Goal: Navigation & Orientation: Find specific page/section

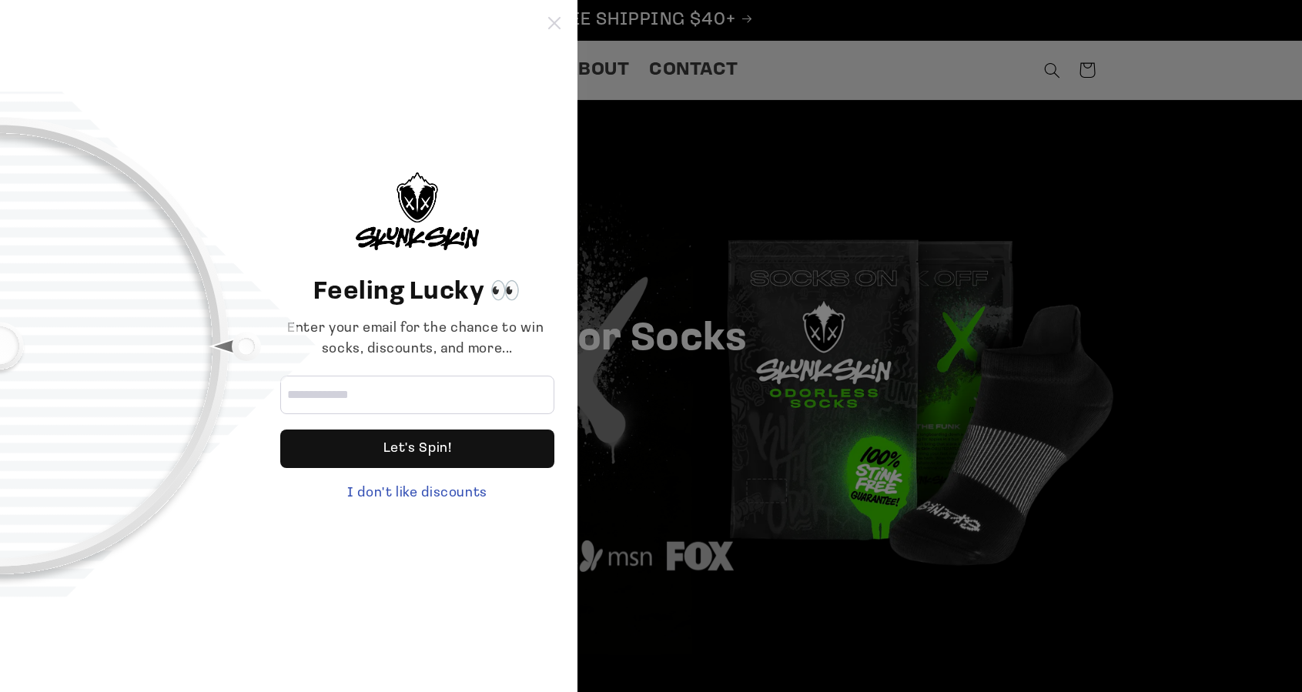
click at [558, 24] on icon at bounding box center [554, 23] width 12 height 12
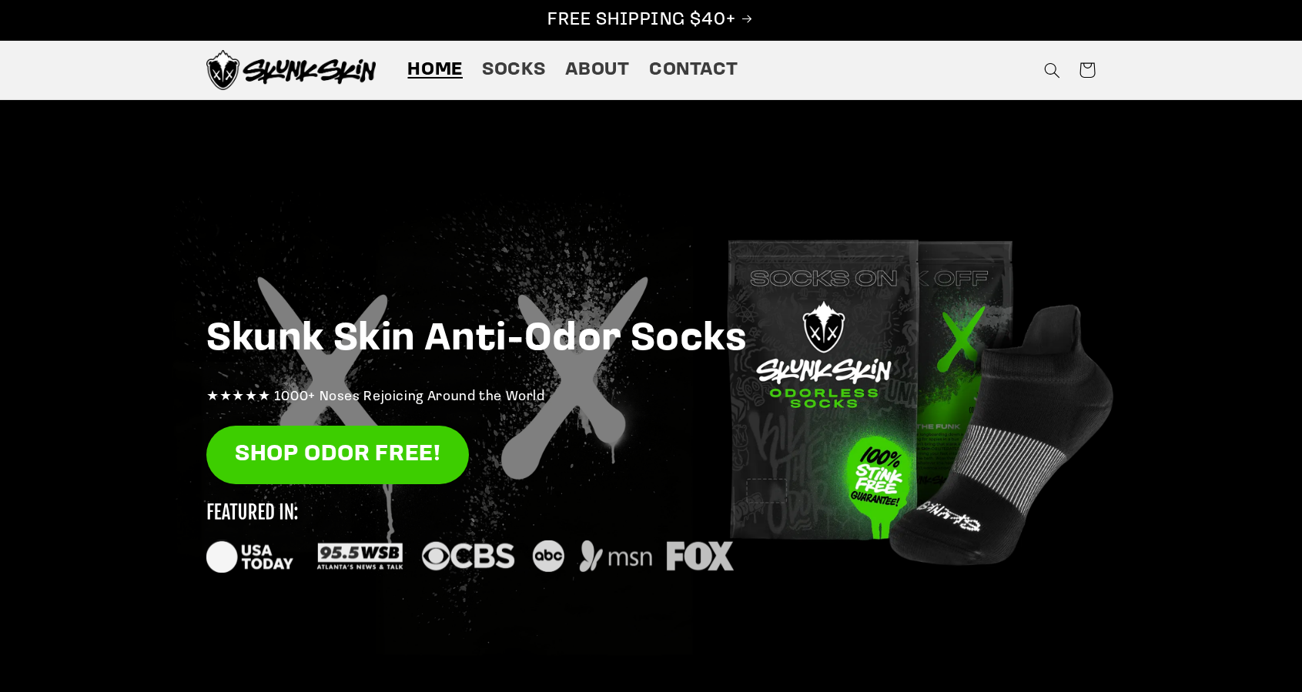
drag, startPoint x: 363, startPoint y: 149, endPoint x: 356, endPoint y: 182, distance: 32.9
click at [363, 150] on div "Skunk Skin Anti-Odor Socks ★★★★★ 1000+ Noses Rejoicing Around the World SHOP OD…" at bounding box center [651, 434] width 970 height 668
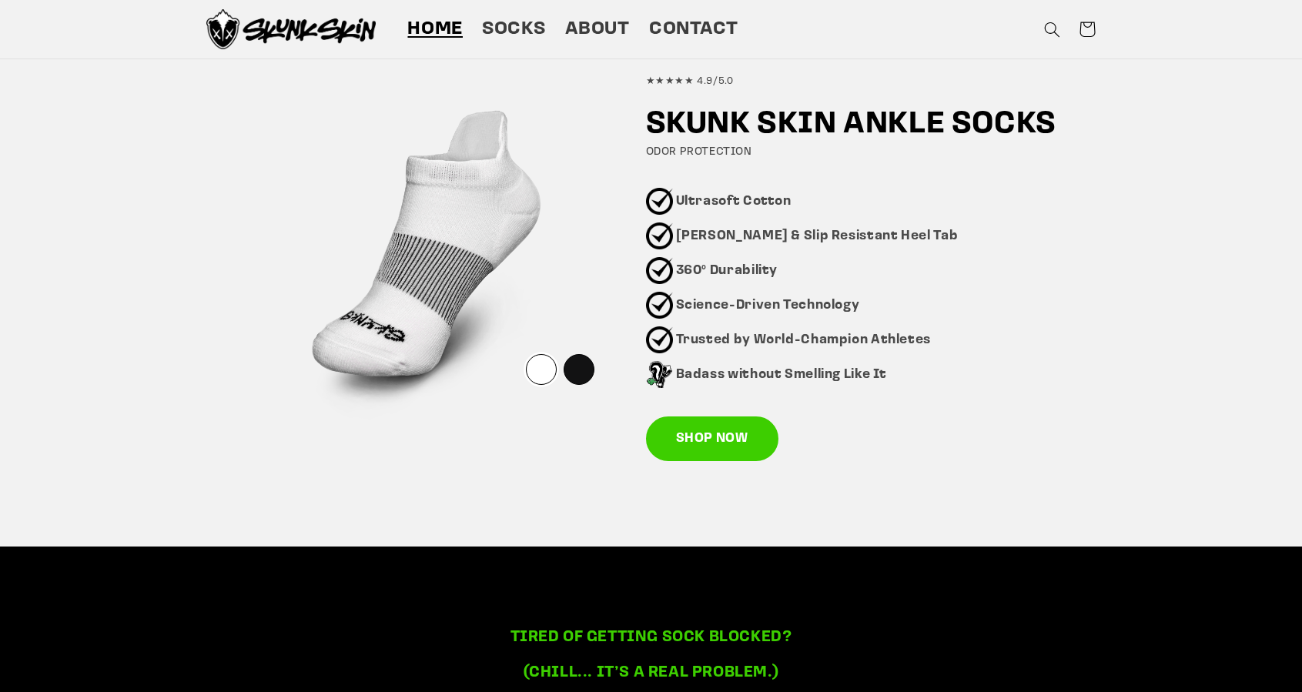
scroll to position [942, 0]
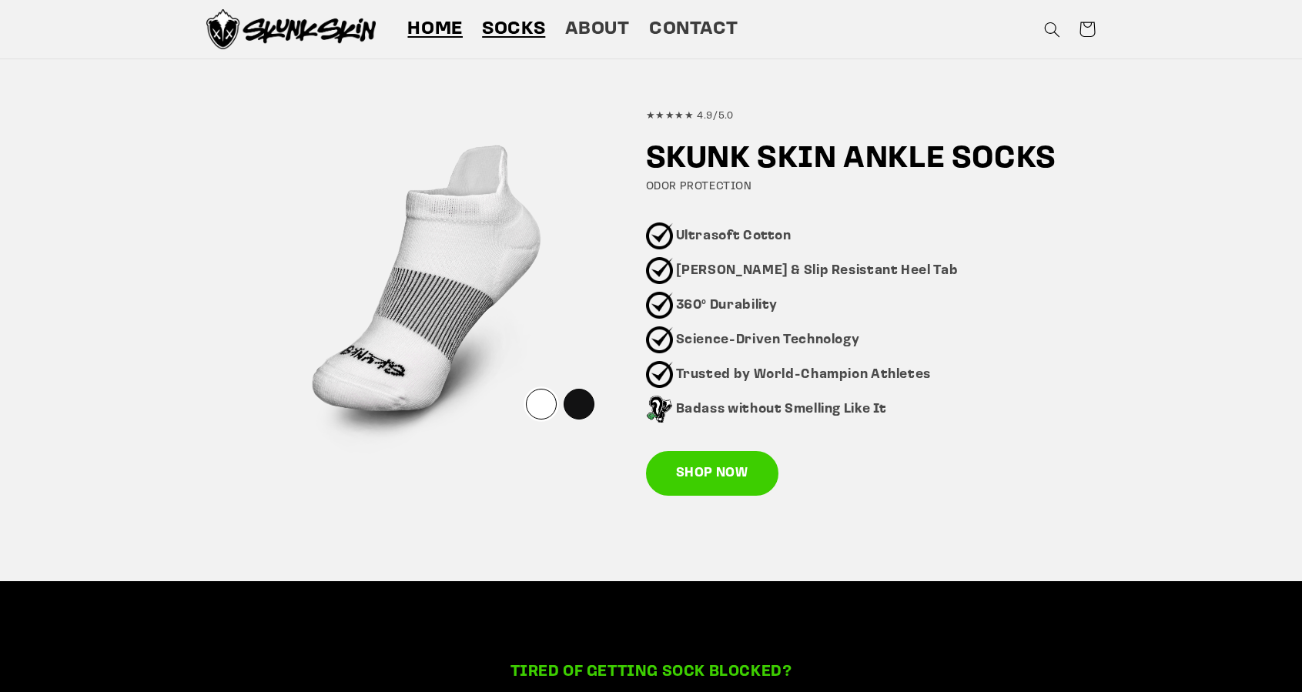
click at [514, 33] on span "Socks" at bounding box center [513, 30] width 63 height 24
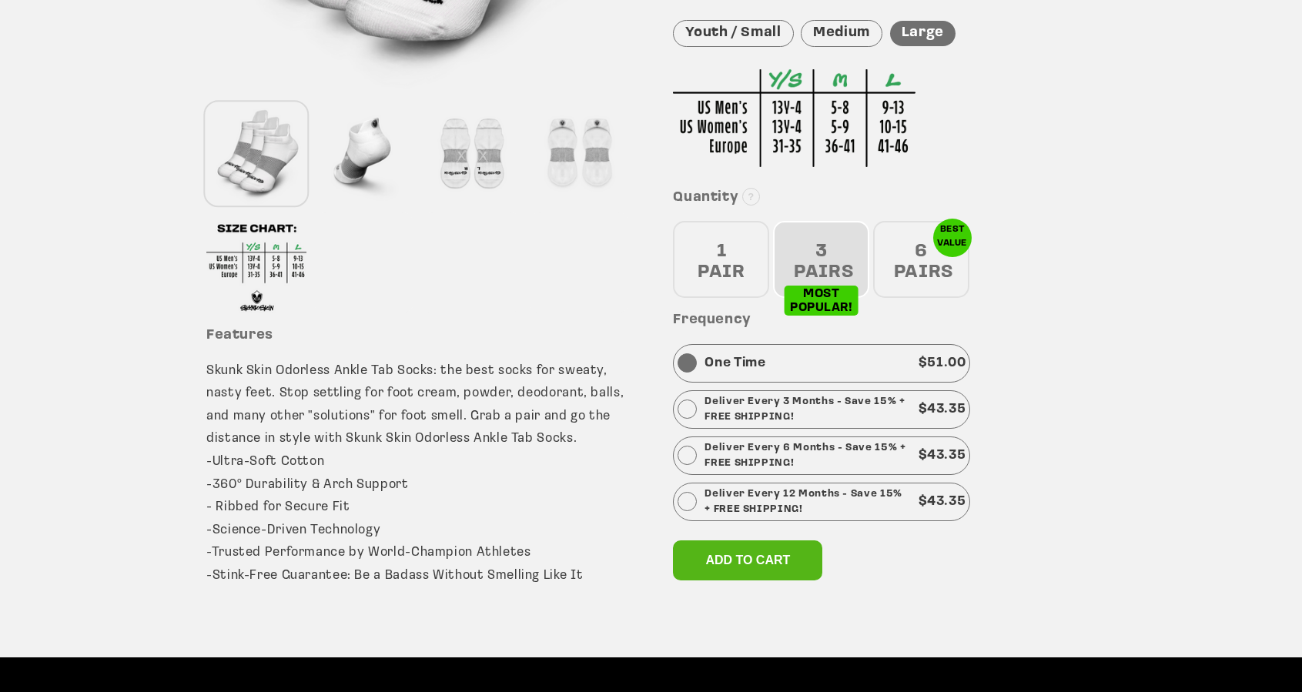
scroll to position [500, 0]
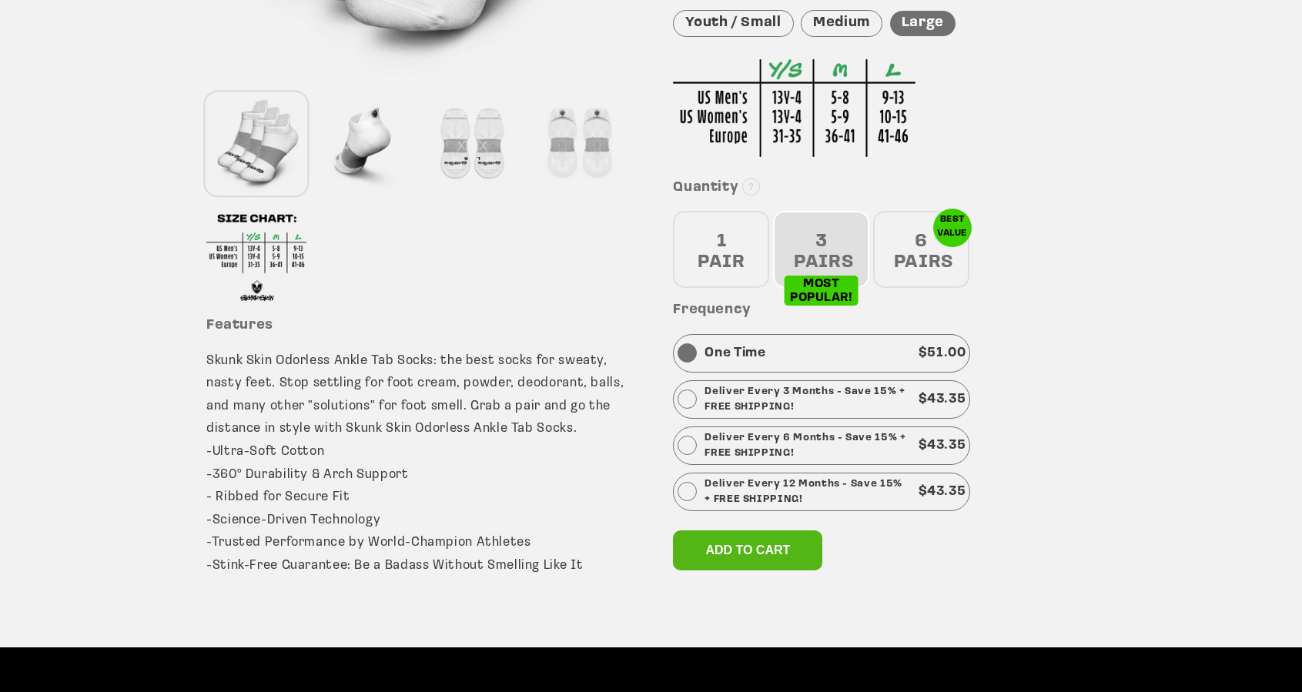
click at [897, 232] on div "6 PAIRS" at bounding box center [921, 249] width 96 height 77
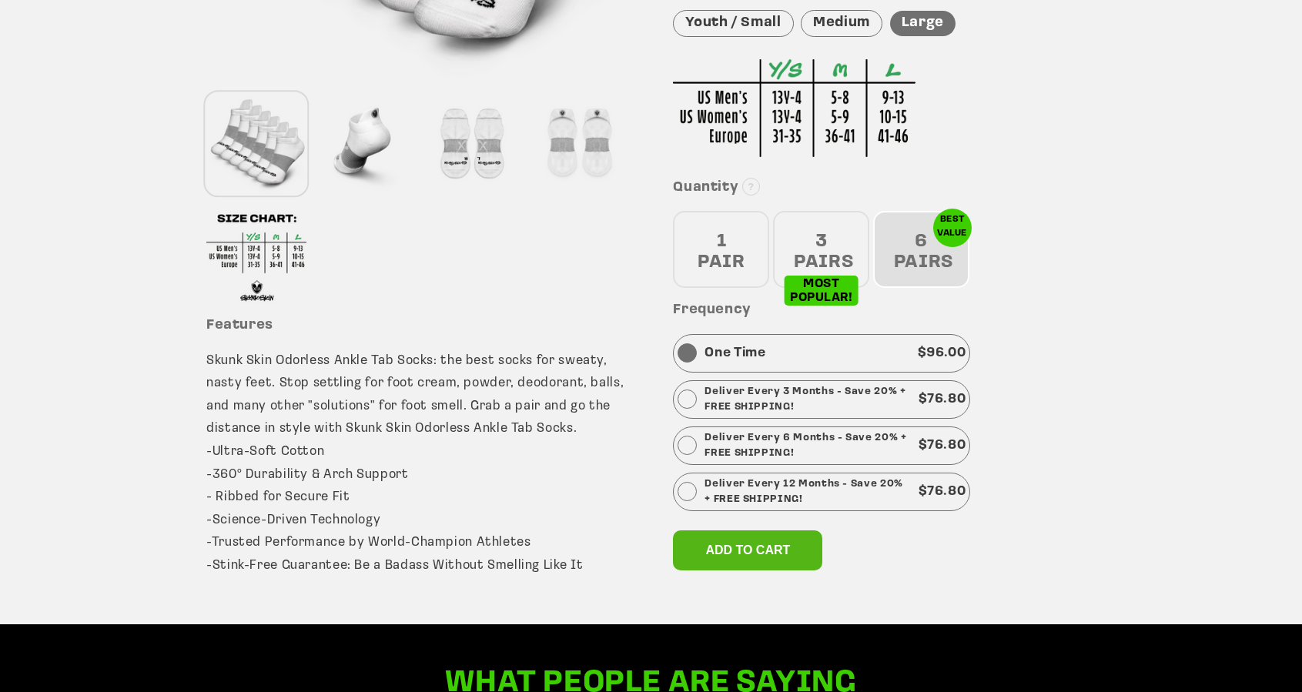
click at [837, 242] on div "3 PAIRS" at bounding box center [821, 249] width 96 height 77
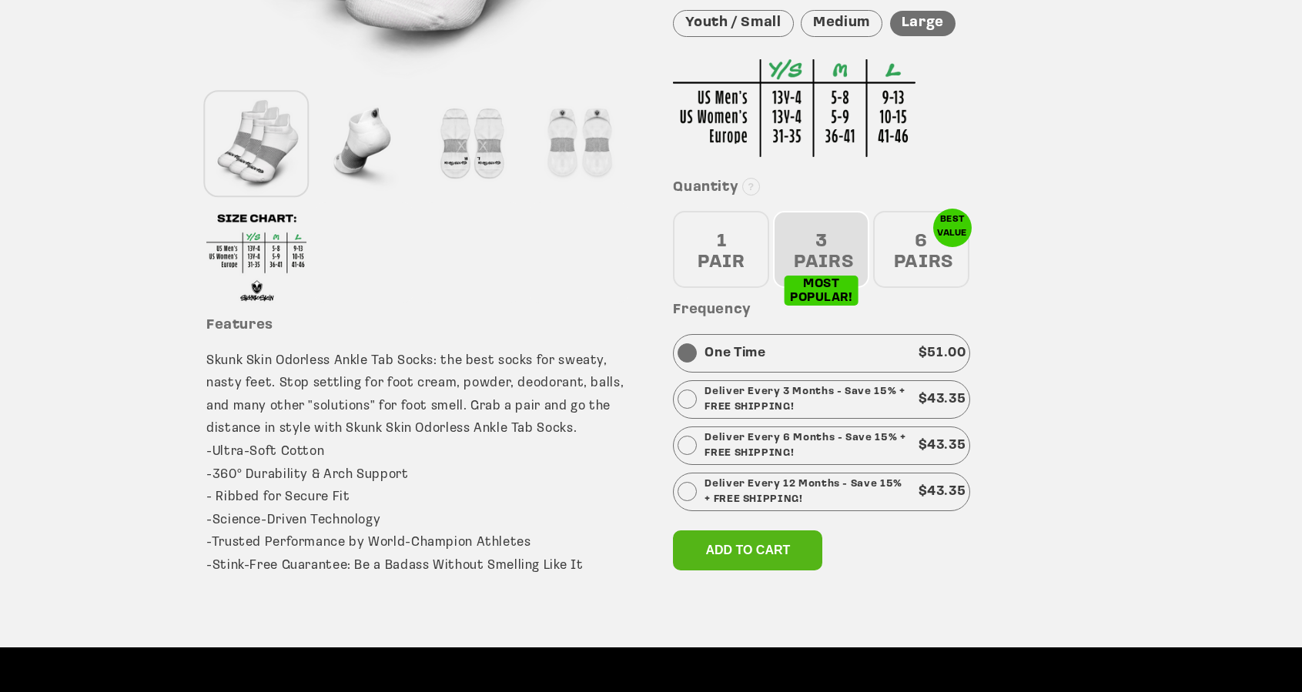
click at [757, 251] on div "1 PAIR" at bounding box center [721, 249] width 96 height 77
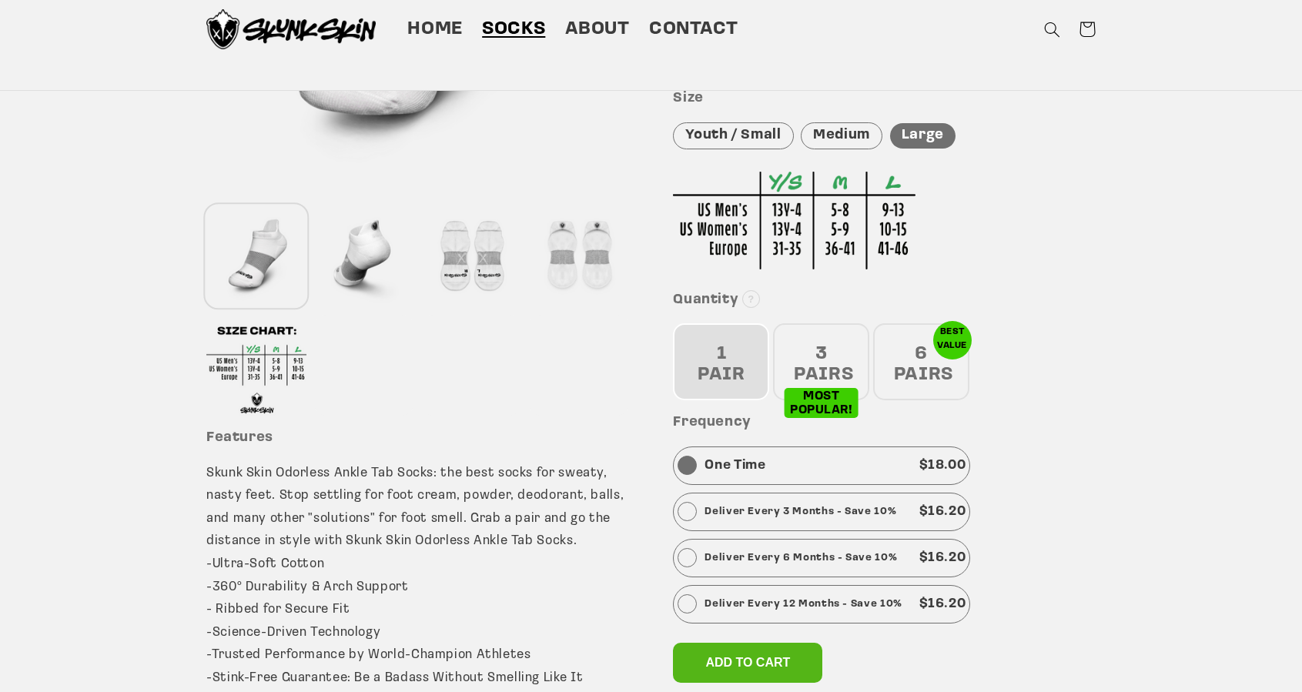
scroll to position [380, 0]
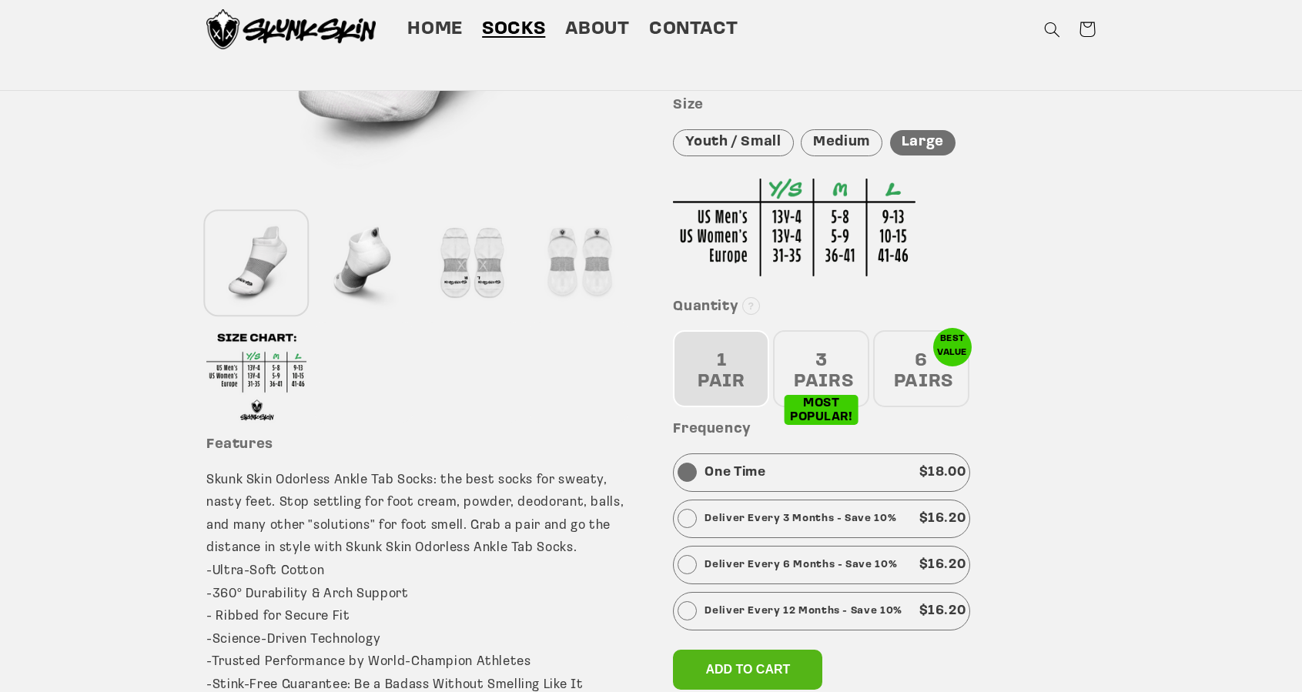
click at [794, 330] on div "3 PAIRS" at bounding box center [821, 368] width 96 height 77
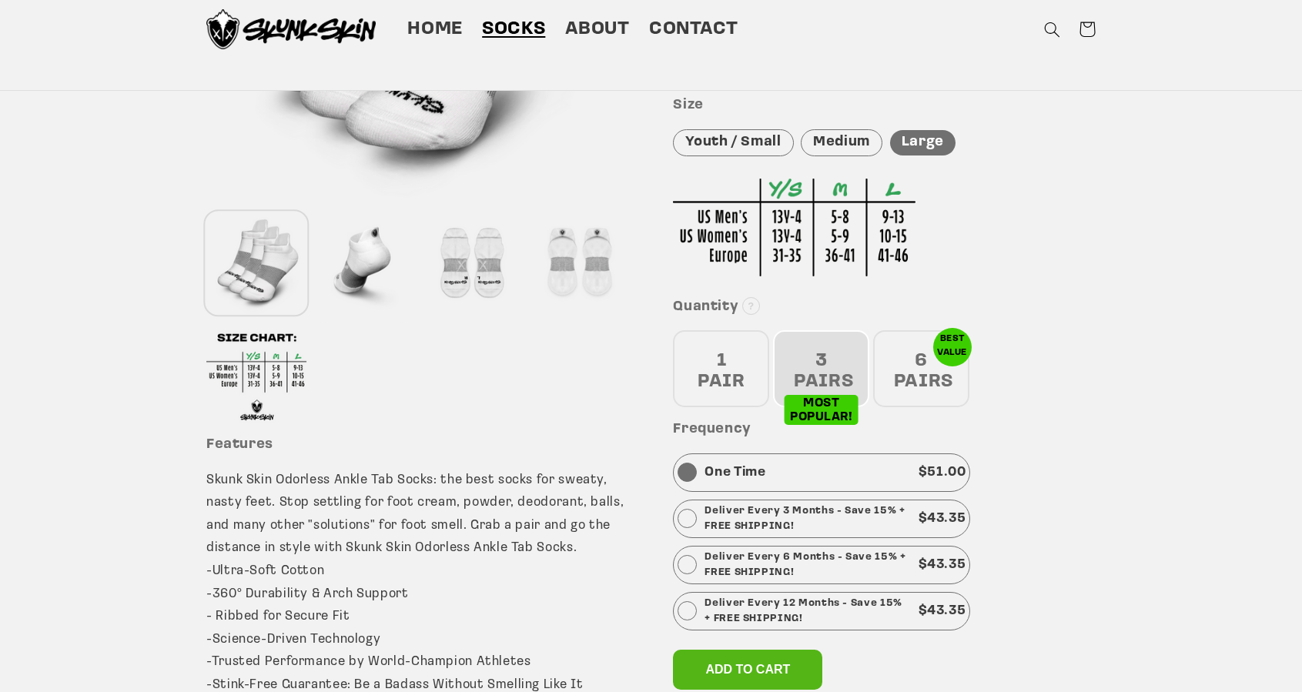
click at [917, 352] on div "6 PAIRS" at bounding box center [921, 368] width 96 height 77
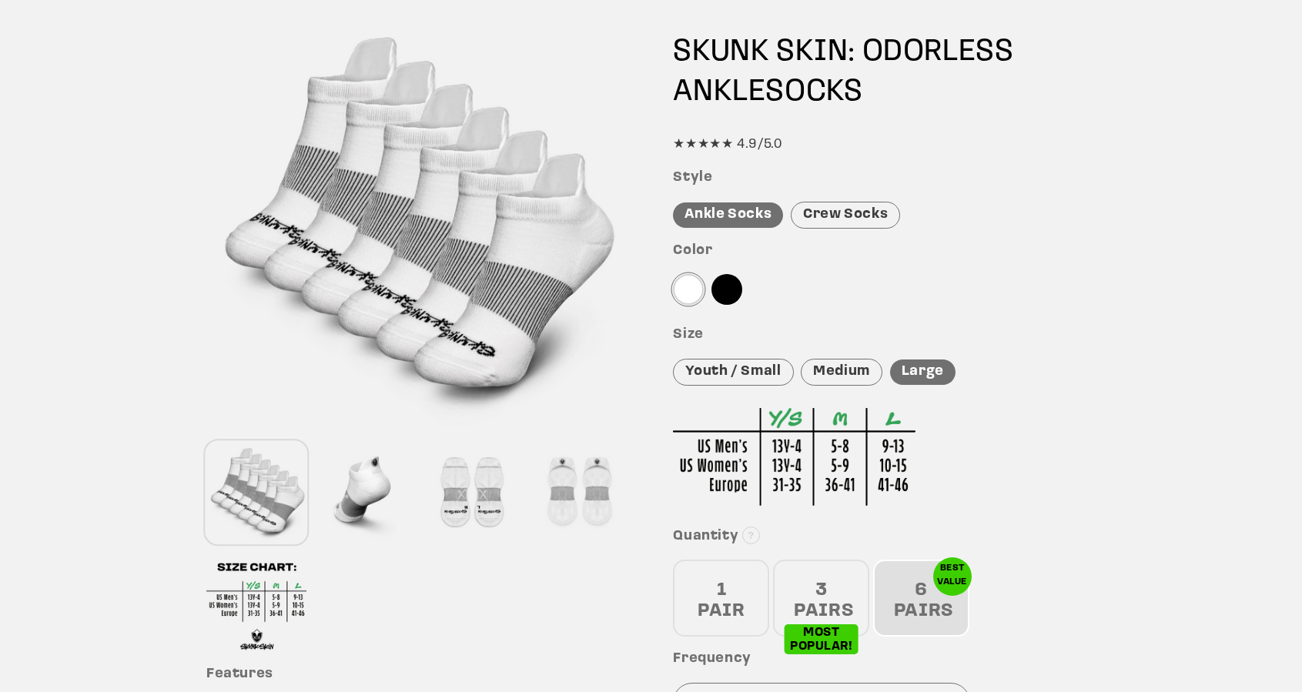
scroll to position [0, 0]
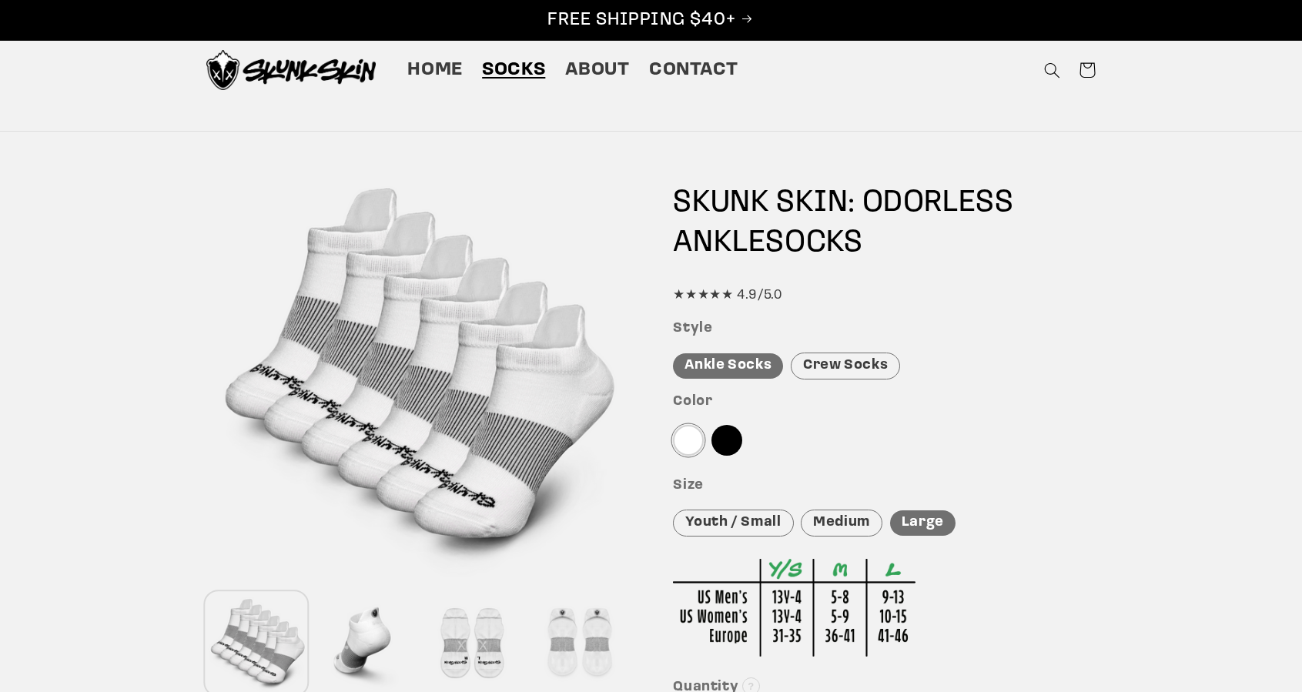
click at [835, 374] on div "Crew Socks" at bounding box center [844, 366] width 109 height 27
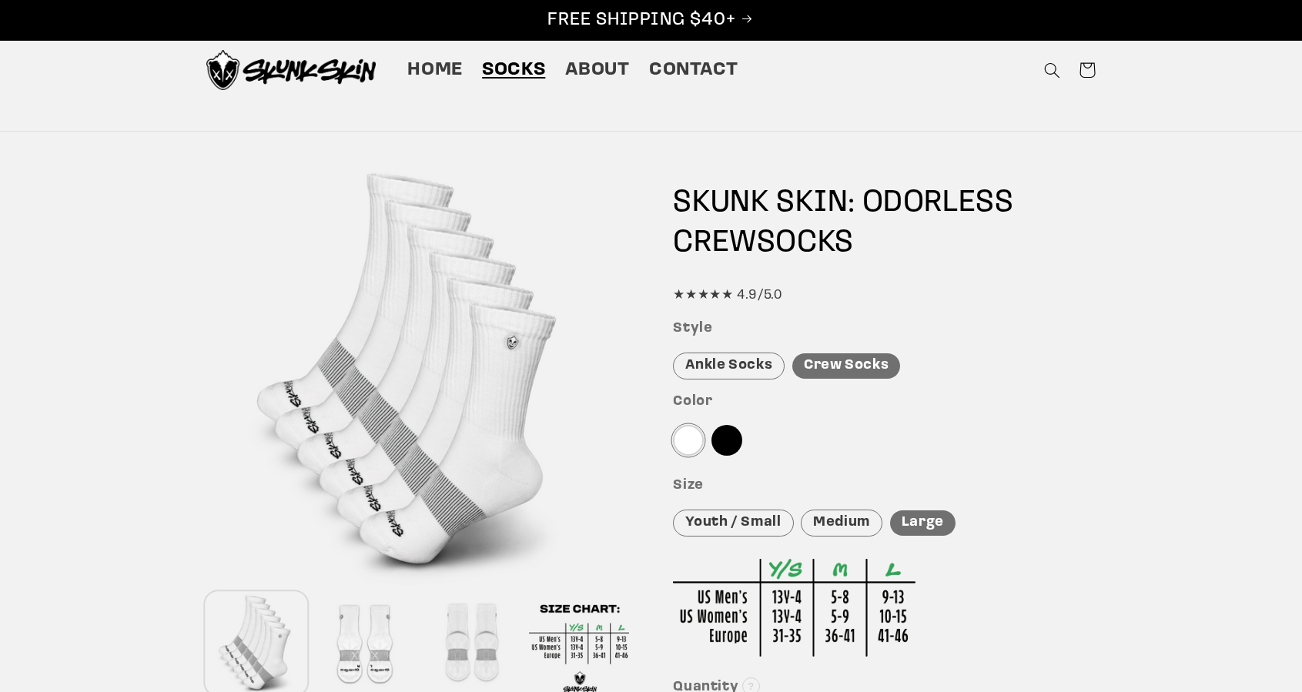
click at [745, 361] on div "Ankle Socks" at bounding box center [729, 366] width 112 height 27
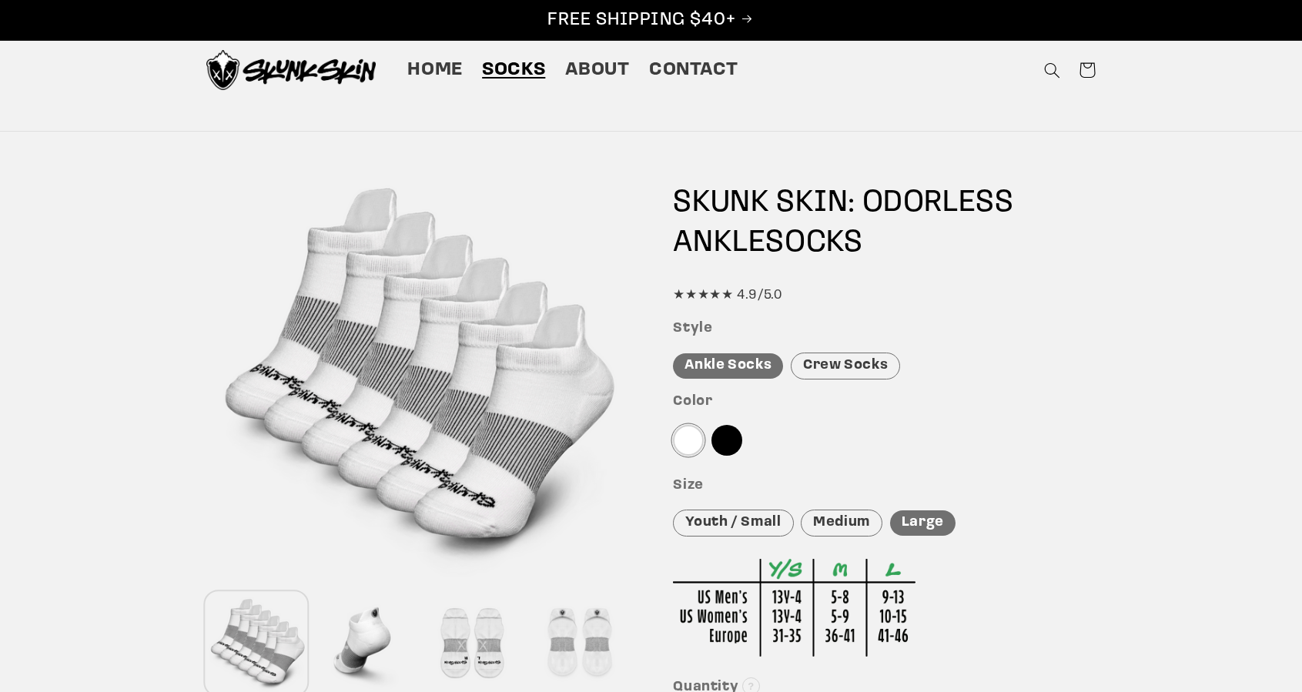
click at [799, 366] on div "Crew Socks" at bounding box center [844, 366] width 109 height 27
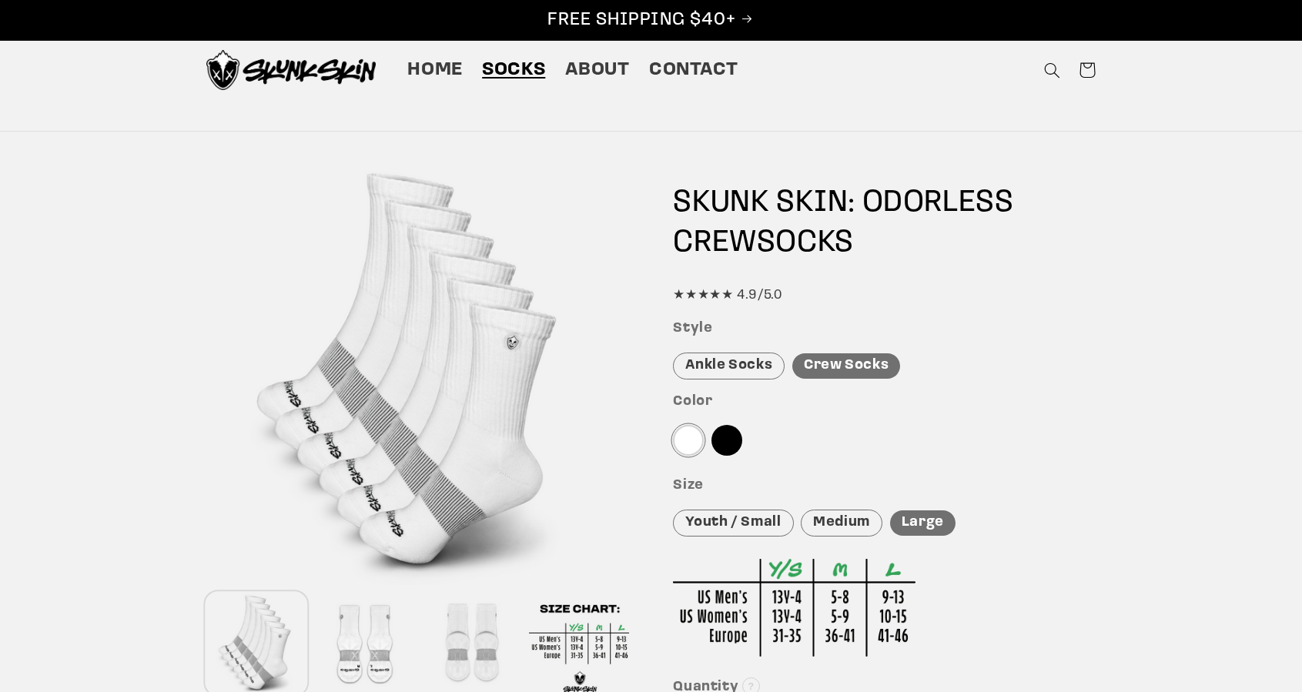
click at [752, 367] on div "Ankle Socks" at bounding box center [729, 366] width 112 height 27
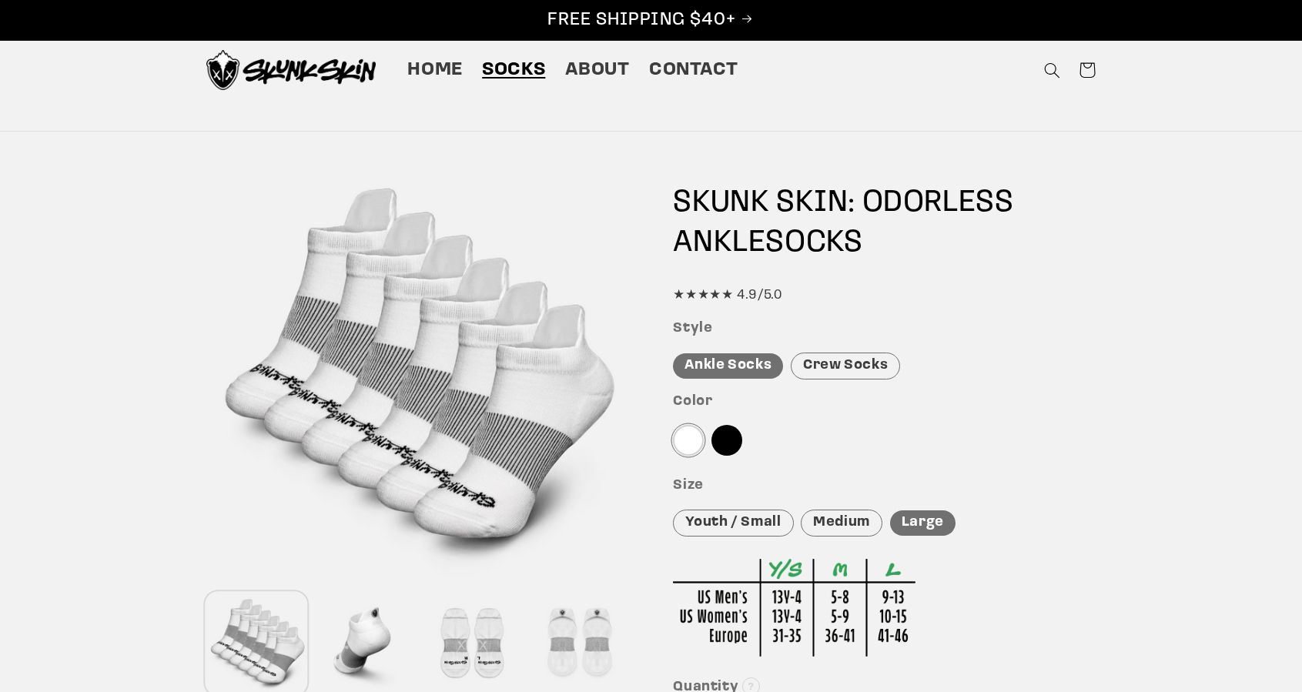
click at [827, 371] on div "Crew Socks" at bounding box center [844, 366] width 109 height 27
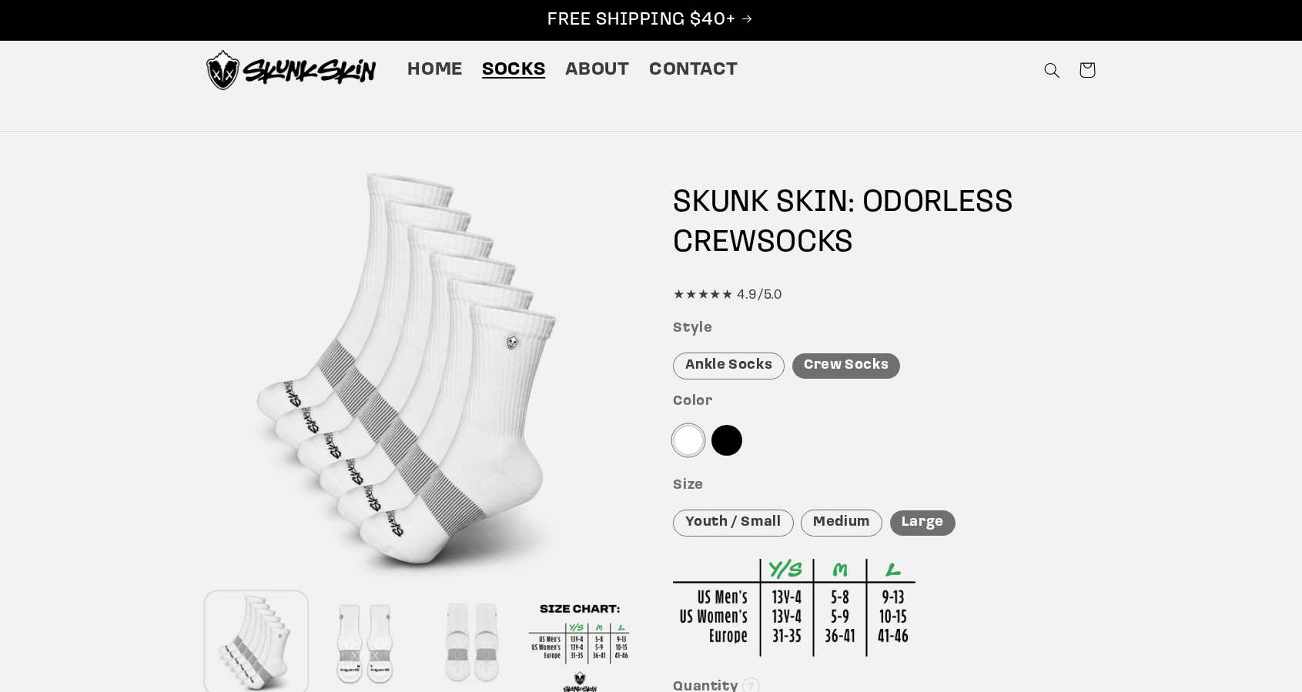
click at [770, 375] on div "Ankle Socks" at bounding box center [729, 366] width 112 height 27
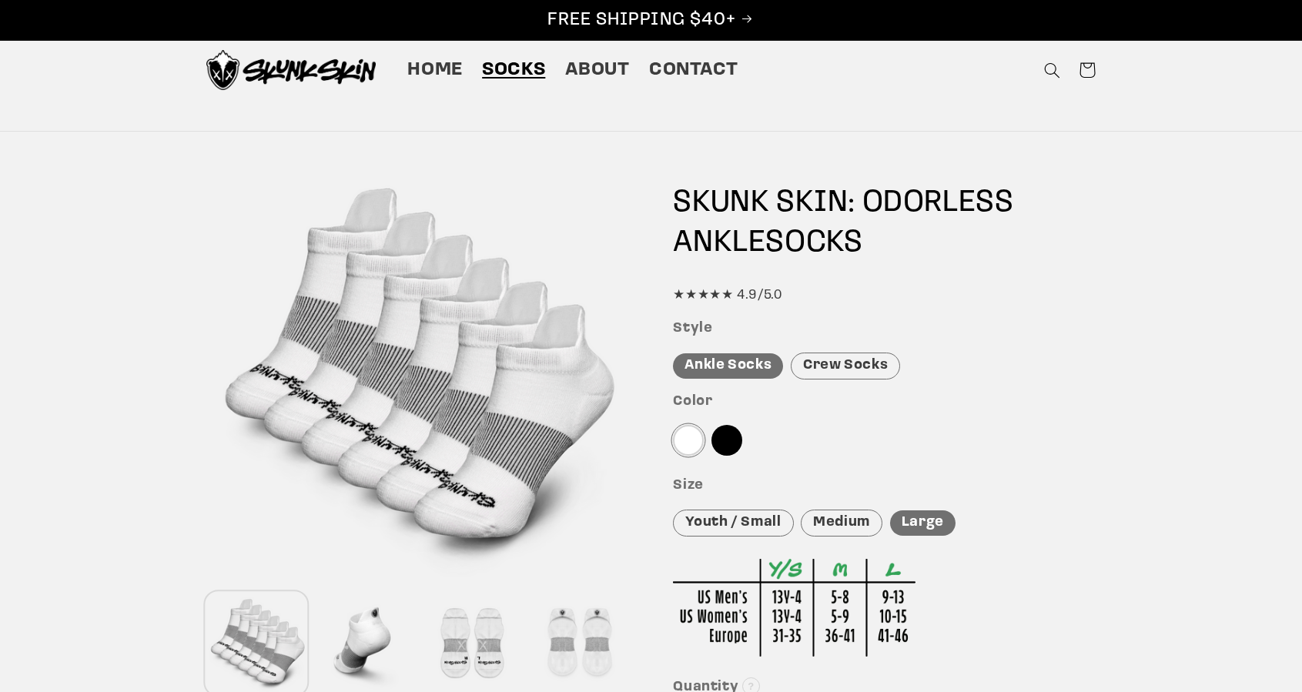
click at [340, 74] on img at bounding box center [290, 70] width 169 height 40
